Goal: Task Accomplishment & Management: Complete application form

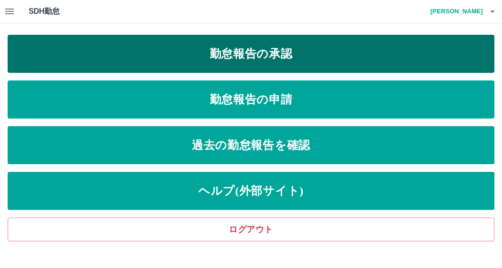
click at [233, 50] on link "勤怠報告の承認" at bounding box center [251, 54] width 486 height 38
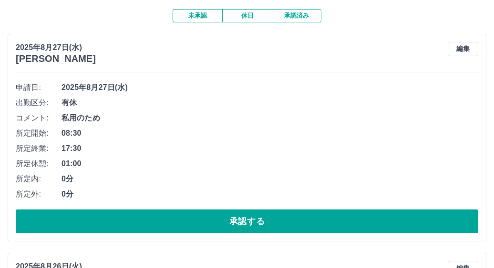
scroll to position [95, 0]
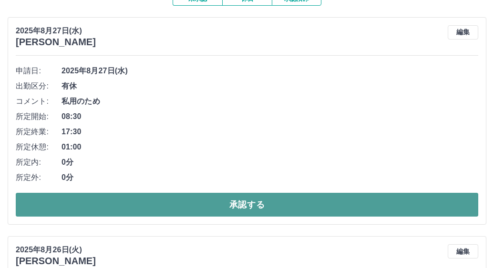
click at [229, 200] on button "承認する" at bounding box center [247, 205] width 462 height 24
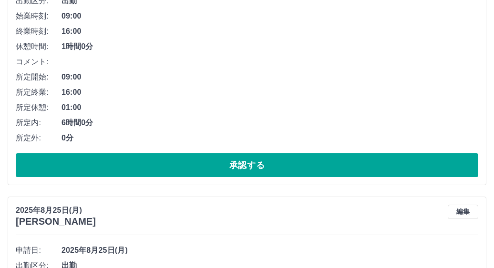
scroll to position [715, 0]
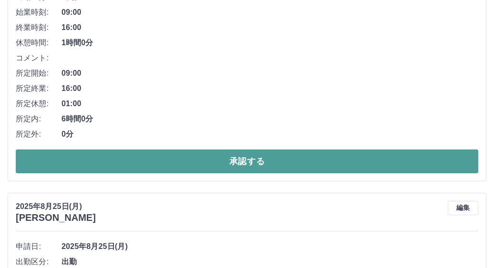
click at [235, 166] on button "承認する" at bounding box center [247, 162] width 462 height 24
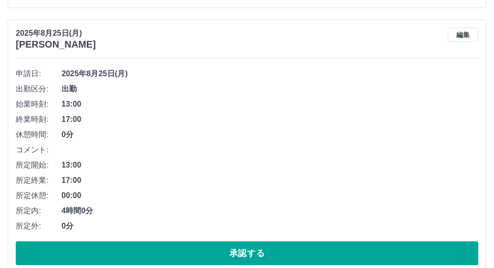
scroll to position [640, 0]
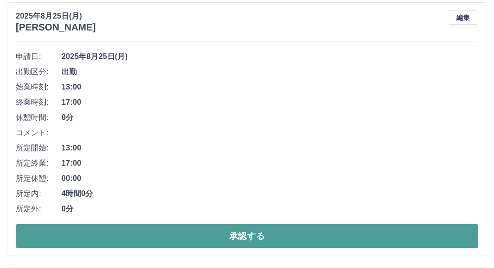
click at [196, 232] on button "承認する" at bounding box center [247, 236] width 462 height 24
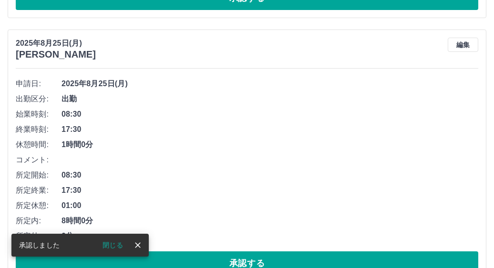
scroll to position [660, 0]
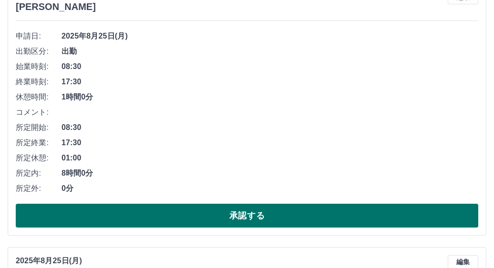
click at [245, 218] on button "承認する" at bounding box center [247, 216] width 462 height 24
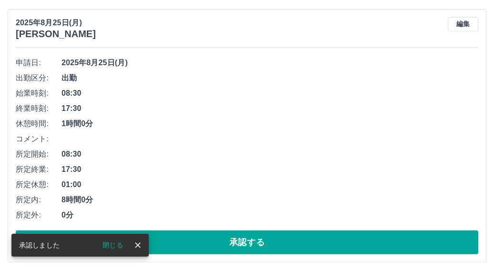
scroll to position [633, 0]
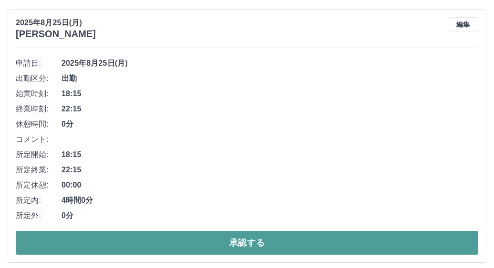
click at [241, 244] on button "承認する" at bounding box center [247, 243] width 462 height 24
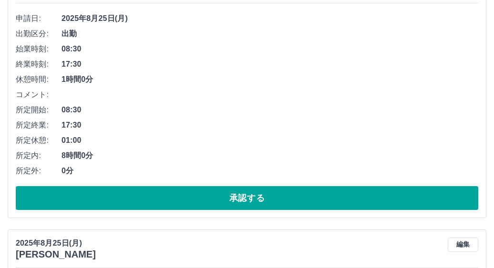
scroll to position [681, 0]
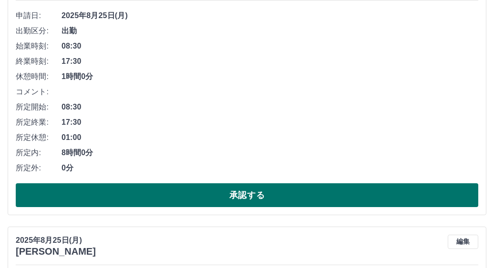
click at [158, 199] on button "承認する" at bounding box center [247, 195] width 462 height 24
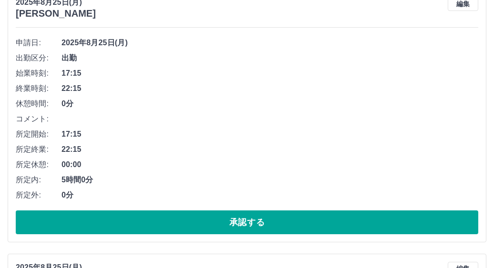
scroll to position [701, 0]
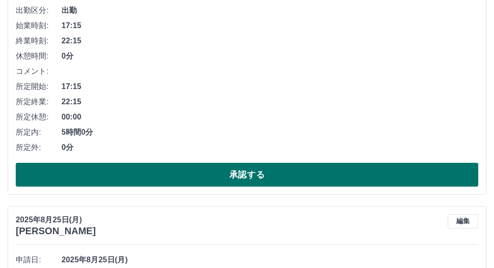
click at [232, 170] on button "承認する" at bounding box center [247, 175] width 462 height 24
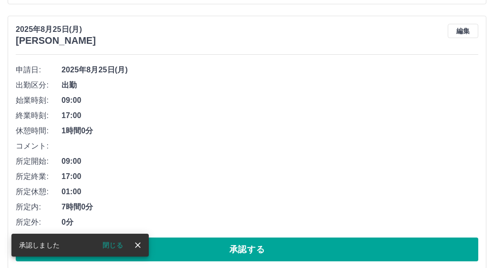
scroll to position [674, 0]
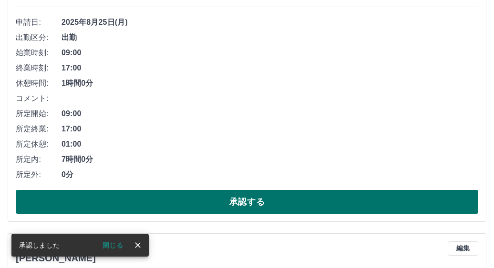
click at [240, 201] on button "承認する" at bounding box center [247, 202] width 462 height 24
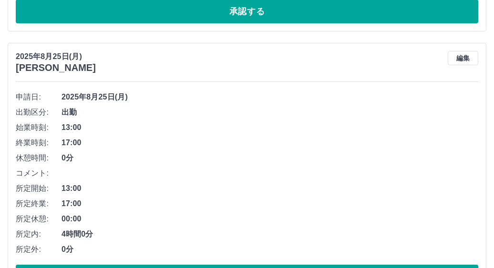
scroll to position [647, 0]
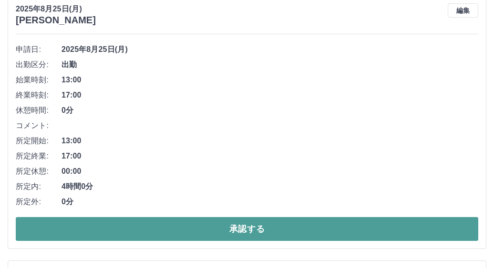
click at [209, 227] on button "承認する" at bounding box center [247, 229] width 462 height 24
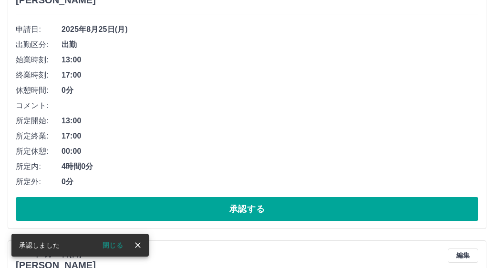
scroll to position [668, 0]
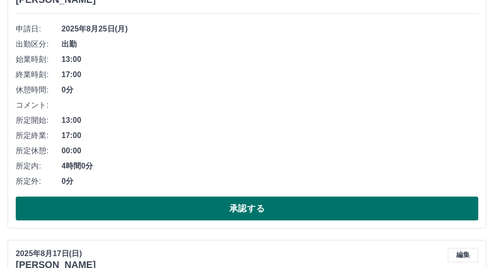
click at [211, 213] on button "承認する" at bounding box center [247, 209] width 462 height 24
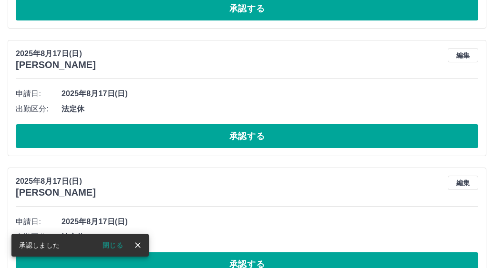
scroll to position [593, 0]
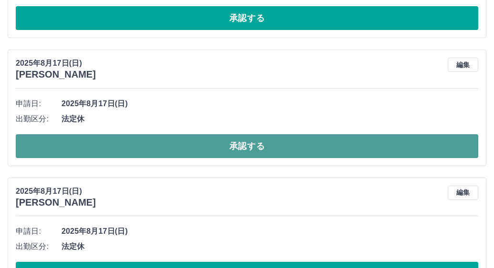
click at [101, 144] on button "承認する" at bounding box center [247, 146] width 462 height 24
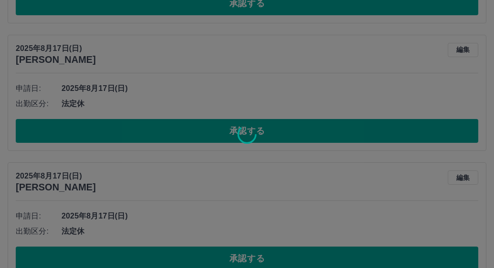
scroll to position [608, 0]
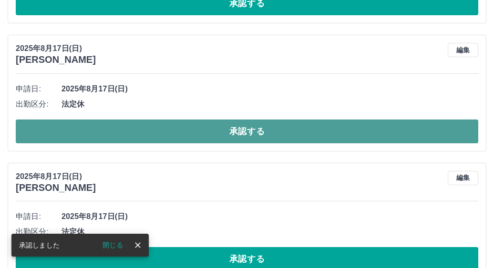
click at [150, 131] on button "承認する" at bounding box center [247, 132] width 462 height 24
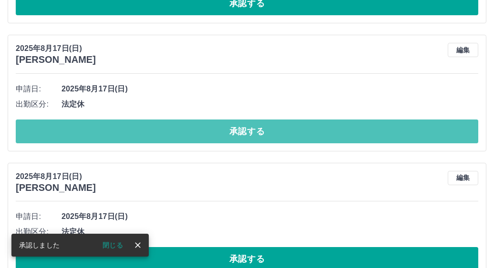
click at [150, 131] on button "承認する" at bounding box center [247, 132] width 462 height 24
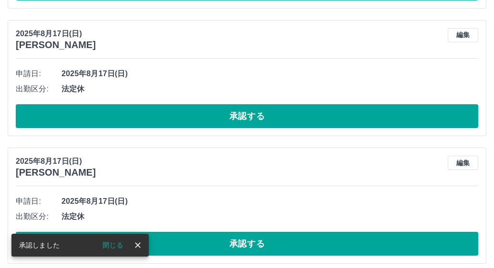
scroll to position [622, 0]
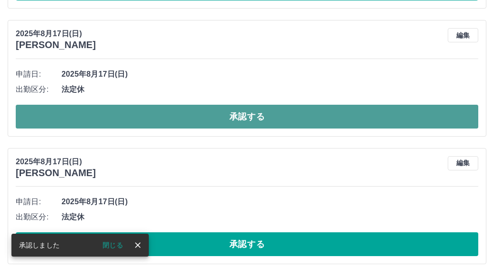
click at [146, 128] on button "承認する" at bounding box center [247, 117] width 462 height 24
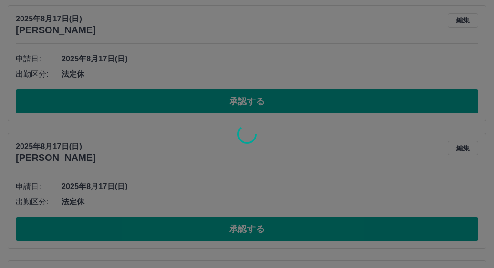
scroll to position [637, 0]
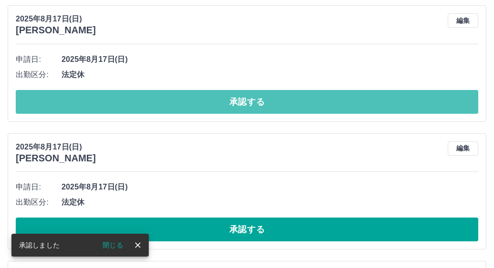
click at [155, 101] on button "承認する" at bounding box center [247, 102] width 462 height 24
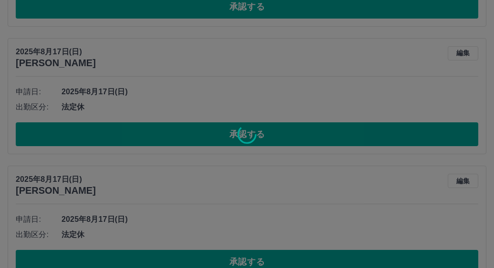
scroll to position [604, 0]
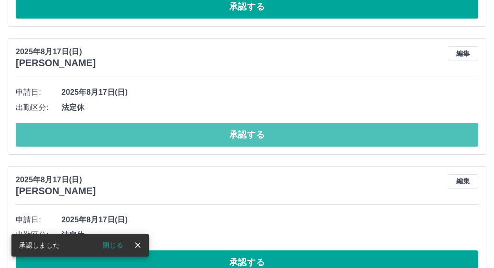
click at [181, 138] on button "承認する" at bounding box center [247, 135] width 462 height 24
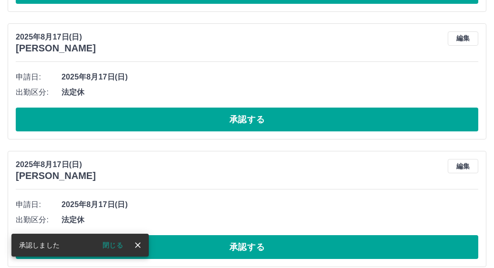
scroll to position [619, 0]
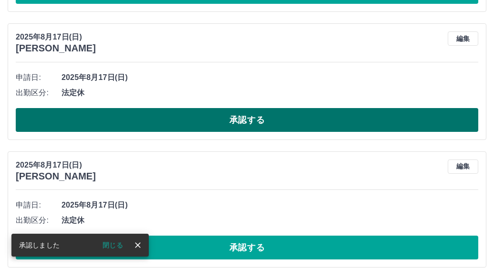
click at [182, 122] on button "承認する" at bounding box center [247, 120] width 462 height 24
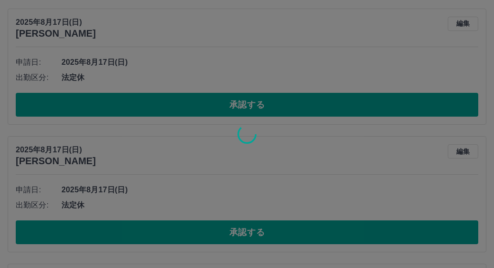
scroll to position [634, 0]
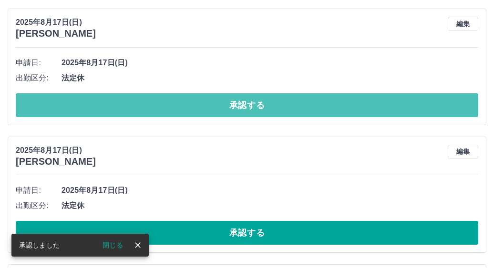
click at [182, 110] on button "承認する" at bounding box center [247, 105] width 462 height 24
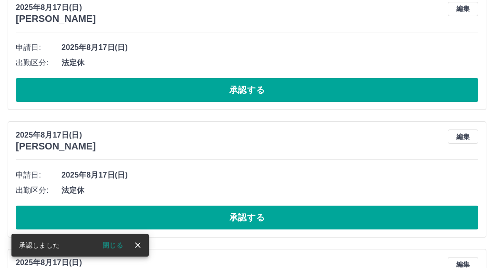
scroll to position [648, 0]
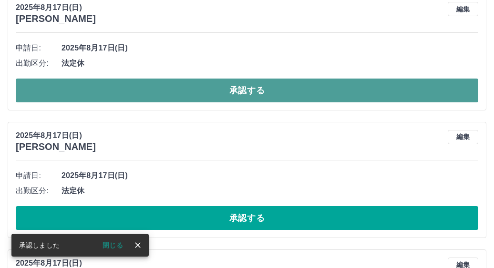
click at [193, 100] on button "承認する" at bounding box center [247, 91] width 462 height 24
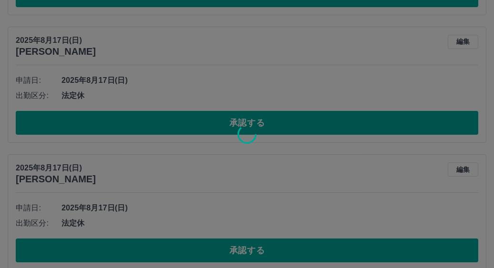
scroll to position [616, 0]
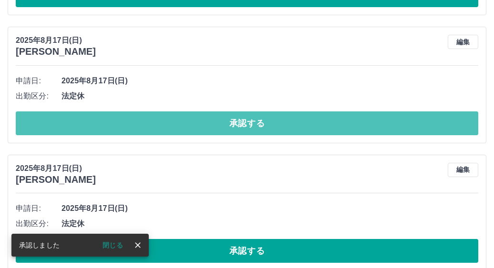
click at [157, 126] on button "承認する" at bounding box center [247, 123] width 462 height 24
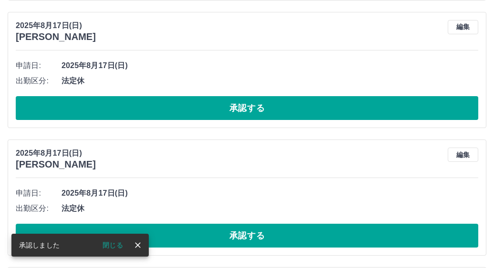
scroll to position [630, 0]
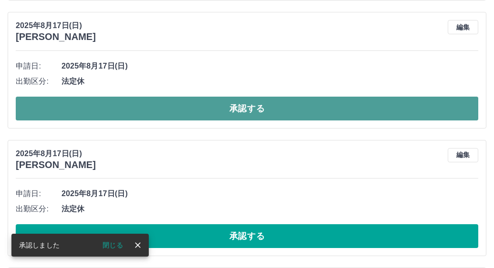
click at [200, 111] on button "承認する" at bounding box center [247, 109] width 462 height 24
click at [182, 118] on button "承認する" at bounding box center [247, 109] width 462 height 24
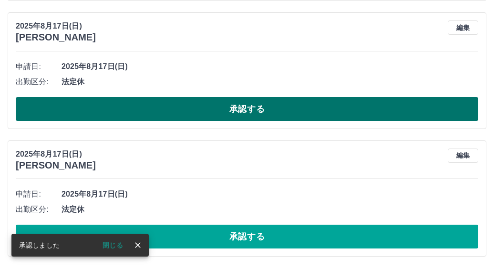
click at [196, 116] on button "承認する" at bounding box center [247, 109] width 462 height 24
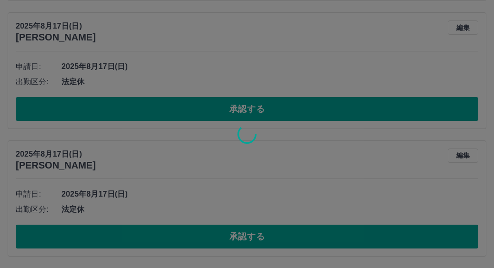
scroll to position [503, 0]
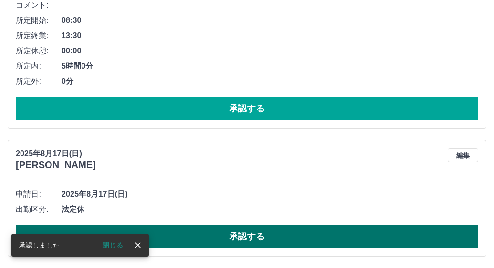
click at [193, 241] on button "承認する" at bounding box center [247, 237] width 462 height 24
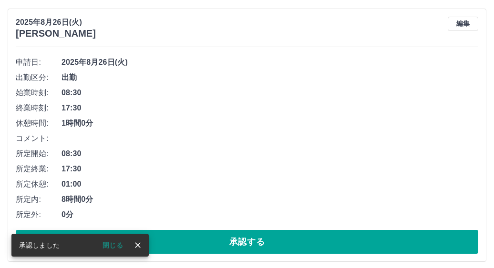
scroll to position [0, 0]
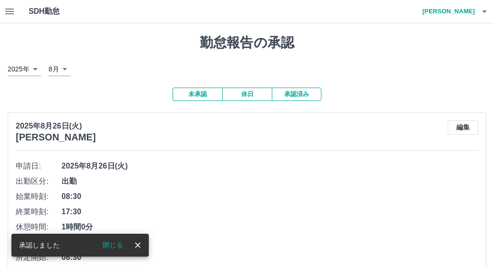
click at [9, 15] on icon "button" at bounding box center [9, 11] width 11 height 11
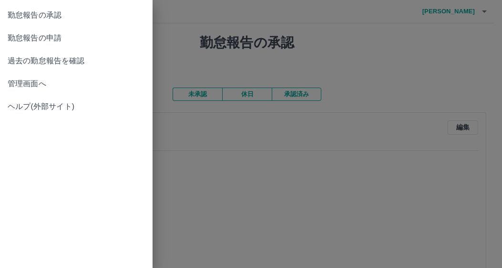
click at [21, 38] on span "勤怠報告の申請" at bounding box center [76, 37] width 137 height 11
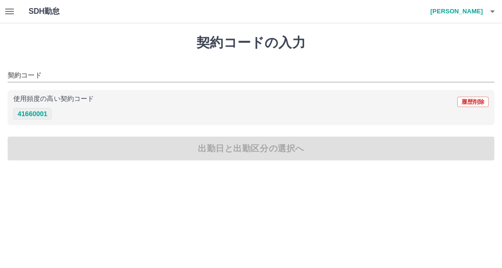
click at [36, 112] on button "41660001" at bounding box center [32, 113] width 38 height 11
type input "********"
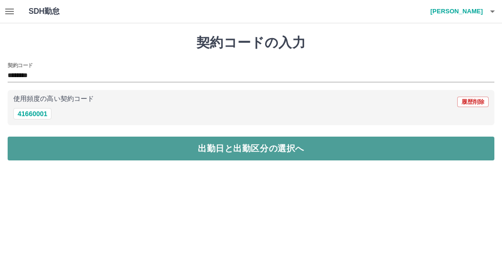
click at [129, 138] on button "出勤日と出勤区分の選択へ" at bounding box center [251, 149] width 486 height 24
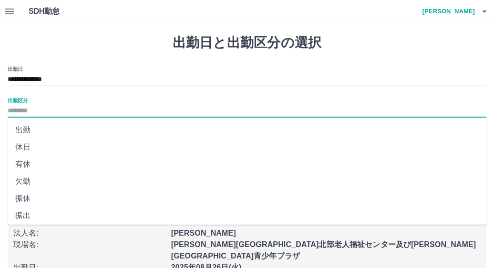
click at [32, 111] on input "出勤区分" at bounding box center [247, 111] width 478 height 12
click at [24, 125] on li "出勤" at bounding box center [247, 130] width 478 height 17
type input "**"
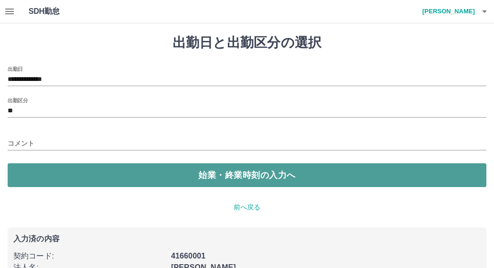
click at [226, 172] on button "始業・終業時刻の入力へ" at bounding box center [247, 175] width 478 height 24
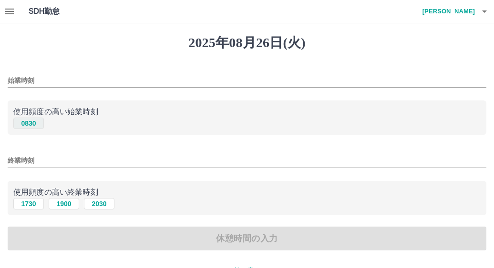
click at [25, 124] on button "0830" at bounding box center [28, 123] width 30 height 11
type input "****"
click at [25, 203] on button "1730" at bounding box center [28, 203] width 30 height 11
type input "****"
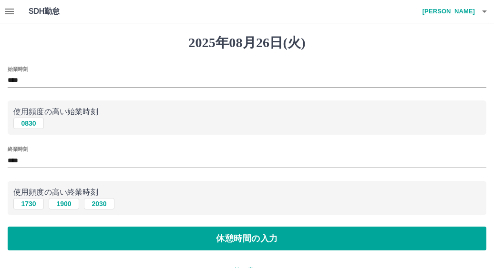
scroll to position [48, 0]
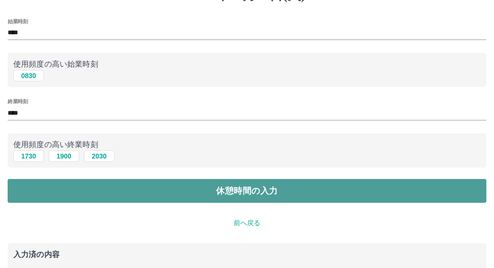
click at [223, 187] on button "休憩時間の入力" at bounding box center [247, 191] width 478 height 24
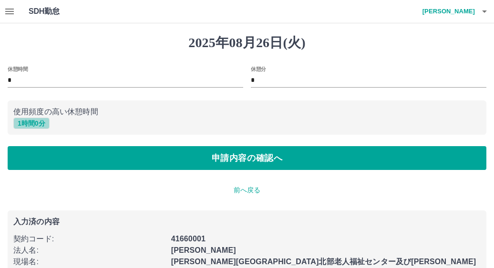
click at [36, 123] on button "1 時間 0 分" at bounding box center [31, 123] width 36 height 11
type input "*"
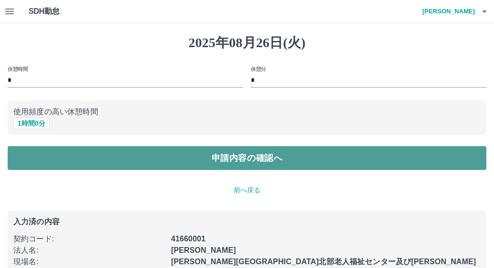
click at [137, 158] on button "申請内容の確認へ" at bounding box center [247, 158] width 478 height 24
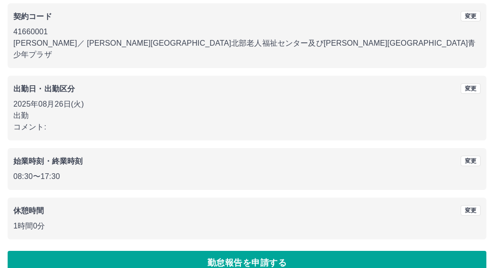
scroll to position [89, 0]
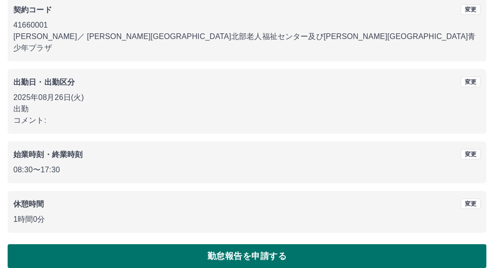
click at [249, 244] on button "勤怠報告を申請する" at bounding box center [247, 256] width 478 height 24
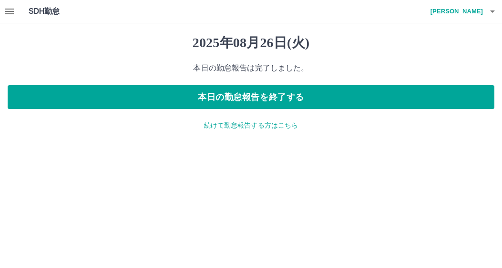
click at [260, 126] on p "続けて勤怠報告する方はこちら" at bounding box center [251, 126] width 486 height 10
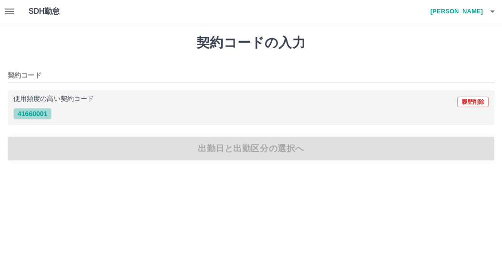
click at [20, 113] on button "41660001" at bounding box center [32, 113] width 38 height 11
type input "********"
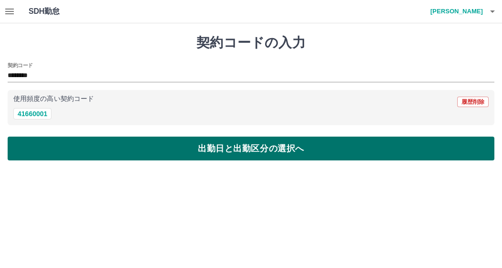
click at [101, 149] on button "出勤日と出勤区分の選択へ" at bounding box center [251, 149] width 486 height 24
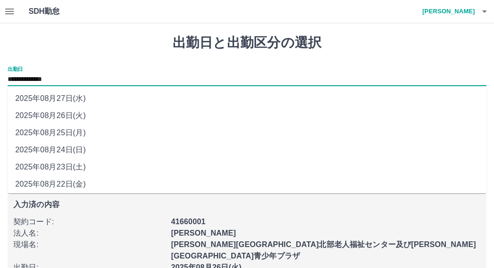
click at [46, 79] on input "**********" at bounding box center [247, 80] width 478 height 12
click at [44, 131] on li "2025年08月25日(月)" at bounding box center [247, 132] width 478 height 17
type input "**********"
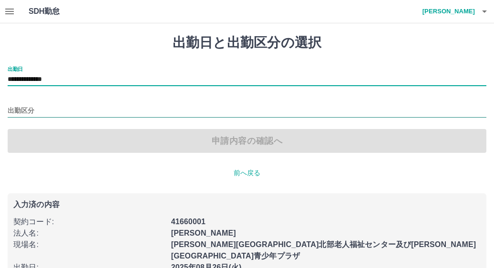
click at [13, 111] on input "出勤区分" at bounding box center [247, 111] width 478 height 12
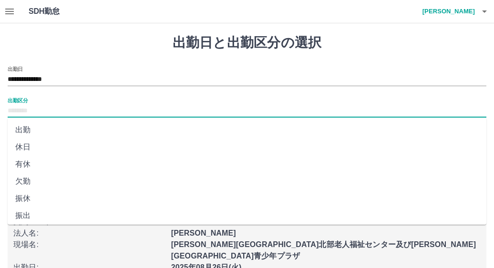
click at [21, 132] on li "出勤" at bounding box center [247, 130] width 478 height 17
type input "**"
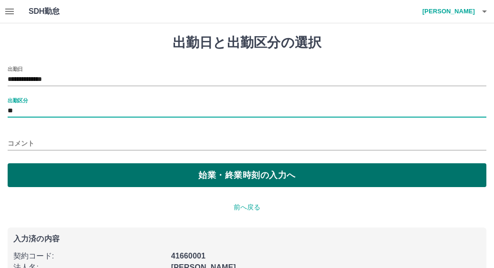
click at [140, 178] on button "始業・終業時刻の入力へ" at bounding box center [247, 175] width 478 height 24
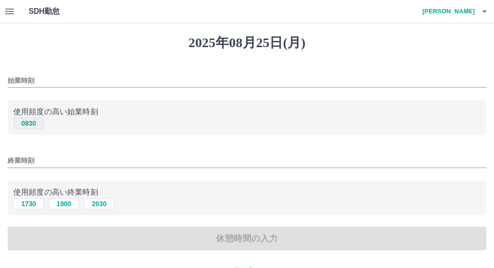
click at [33, 125] on button "0830" at bounding box center [28, 123] width 30 height 11
type input "****"
click at [25, 205] on button "1730" at bounding box center [28, 203] width 30 height 11
type input "****"
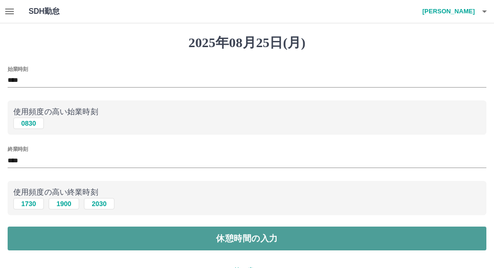
click at [182, 239] on button "休憩時間の入力" at bounding box center [247, 239] width 478 height 24
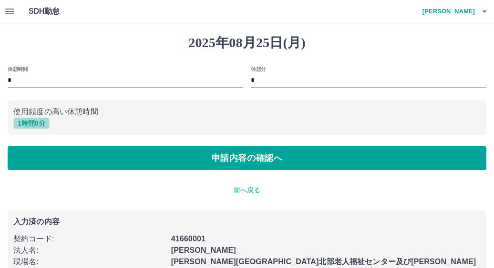
click at [30, 123] on button "1 時間 0 分" at bounding box center [31, 123] width 36 height 11
type input "*"
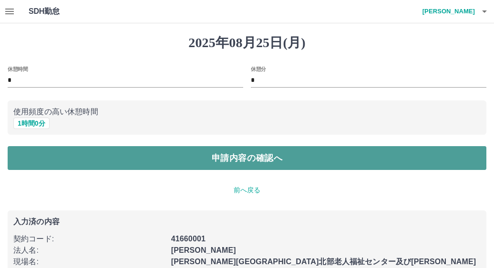
click at [217, 161] on button "申請内容の確認へ" at bounding box center [247, 158] width 478 height 24
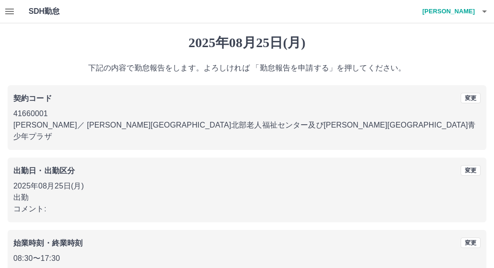
scroll to position [89, 0]
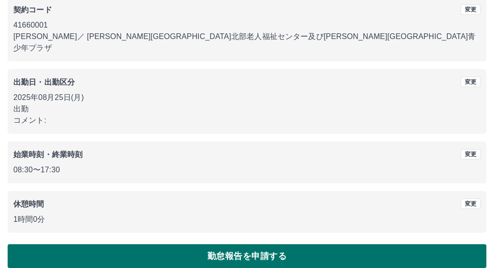
click at [198, 244] on button "勤怠報告を申請する" at bounding box center [247, 256] width 478 height 24
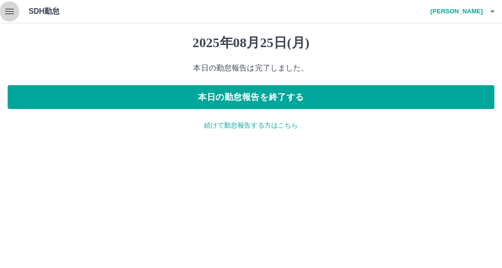
click at [12, 10] on icon "button" at bounding box center [9, 11] width 11 height 11
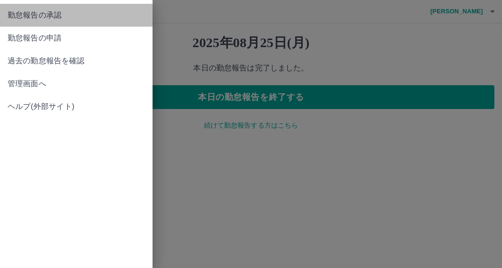
click at [51, 15] on span "勤怠報告の承認" at bounding box center [76, 15] width 137 height 11
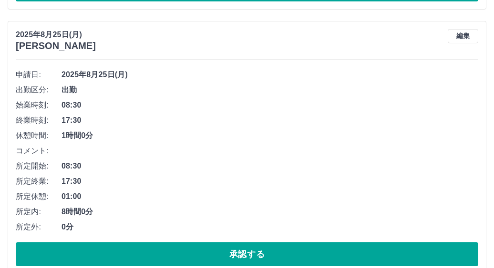
scroll to position [905, 0]
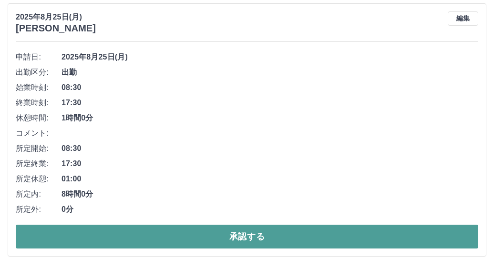
click at [246, 240] on button "承認する" at bounding box center [247, 237] width 462 height 24
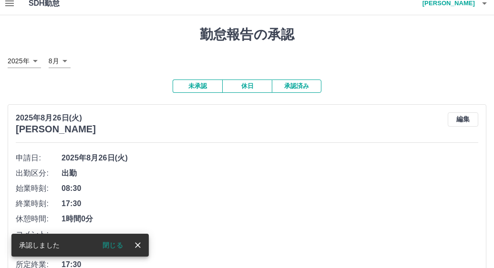
scroll to position [0, 0]
